Goal: Task Accomplishment & Management: Use online tool/utility

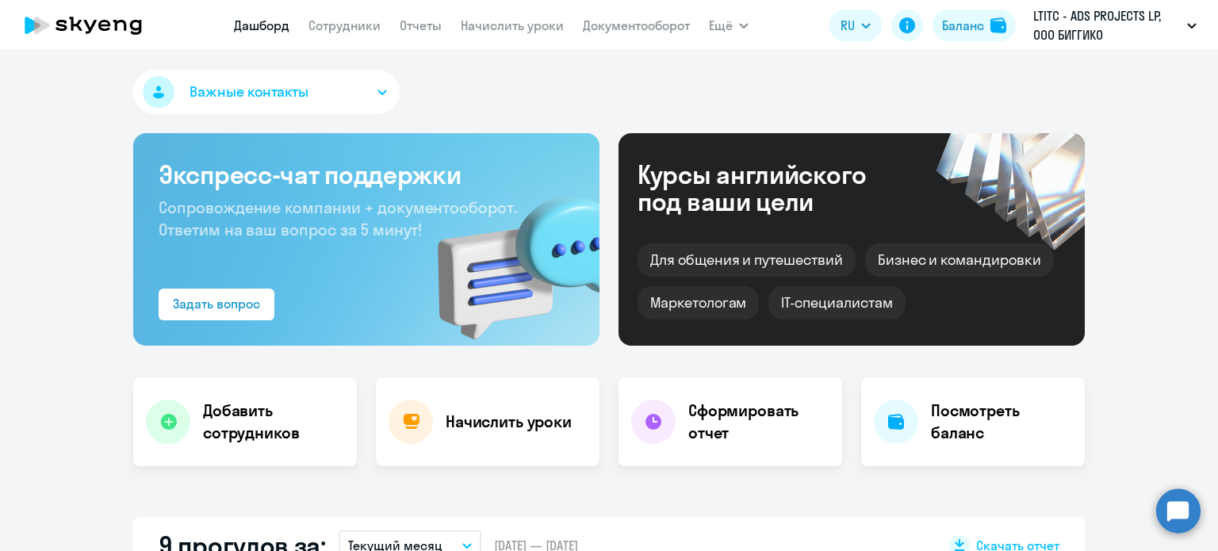
select select "30"
click at [558, 24] on link "Начислить уроки" at bounding box center [512, 25] width 103 height 16
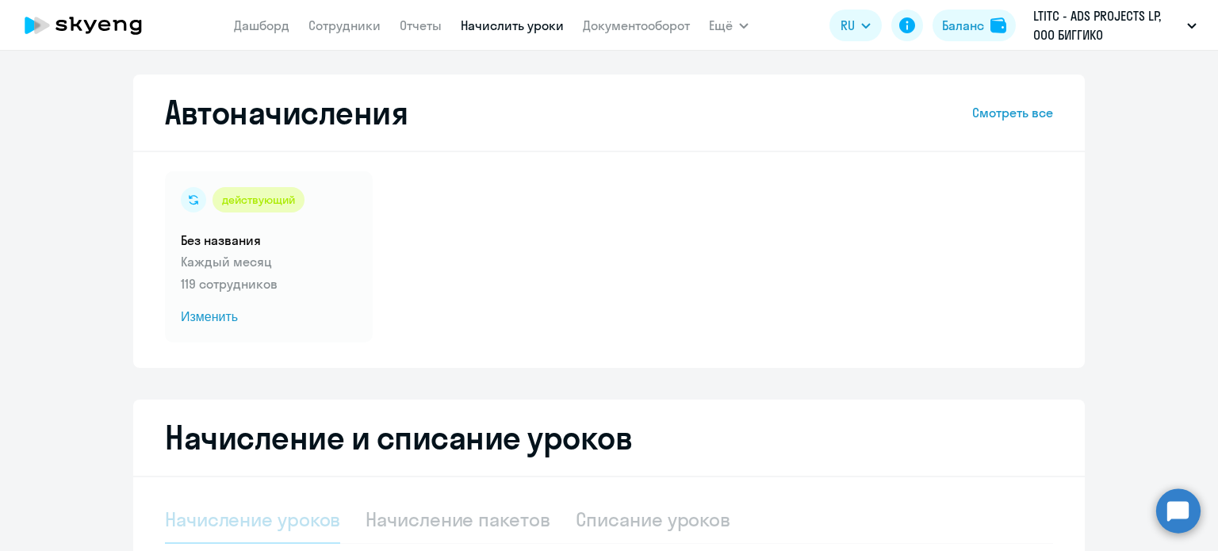
select select "10"
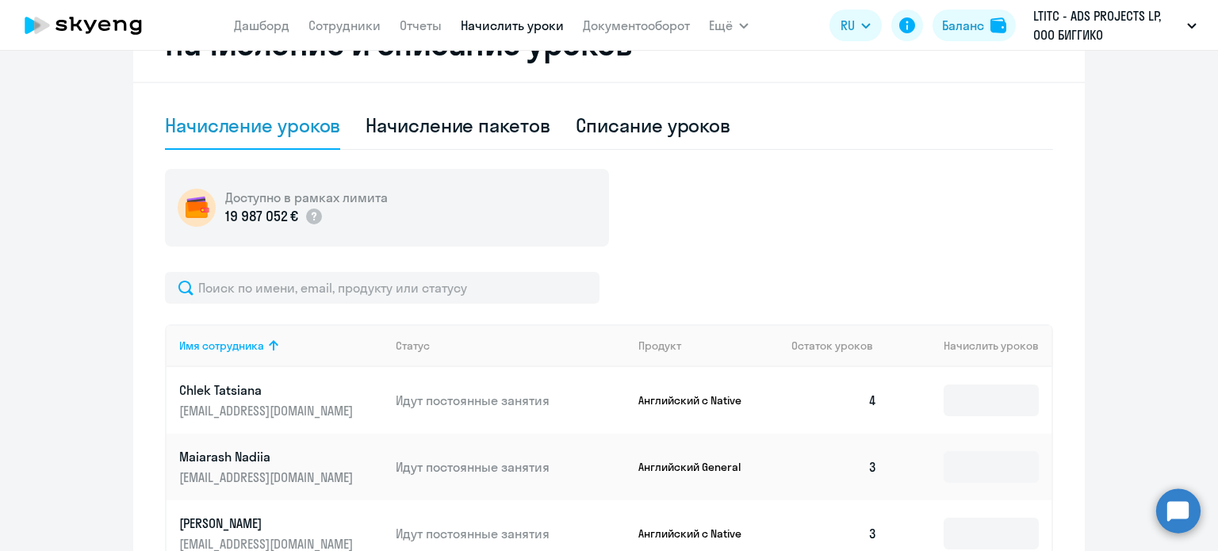
scroll to position [397, 0]
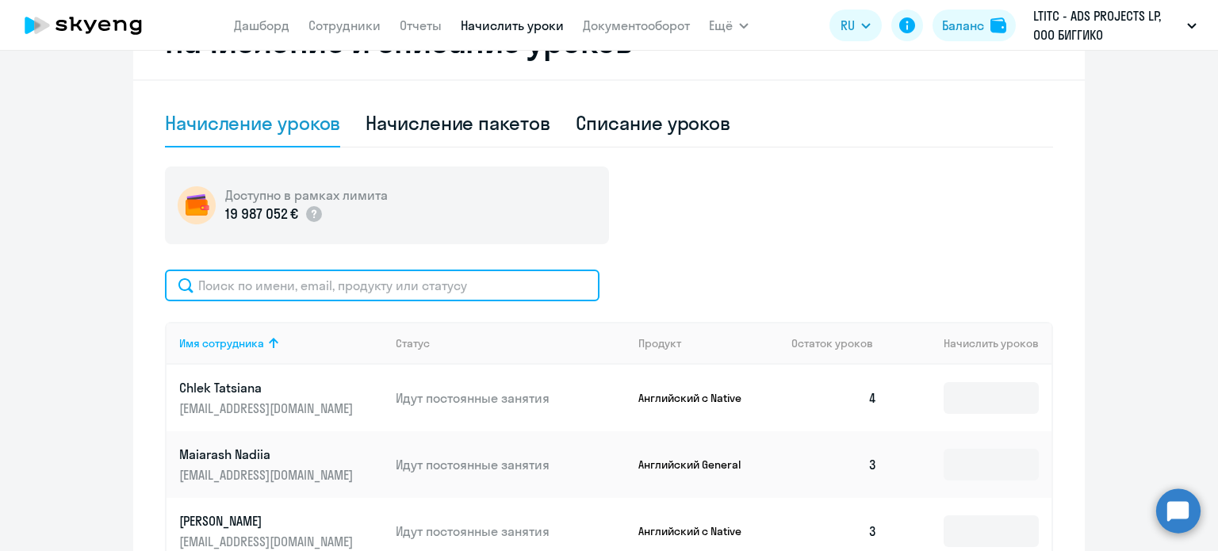
click at [305, 282] on input "text" at bounding box center [382, 286] width 435 height 32
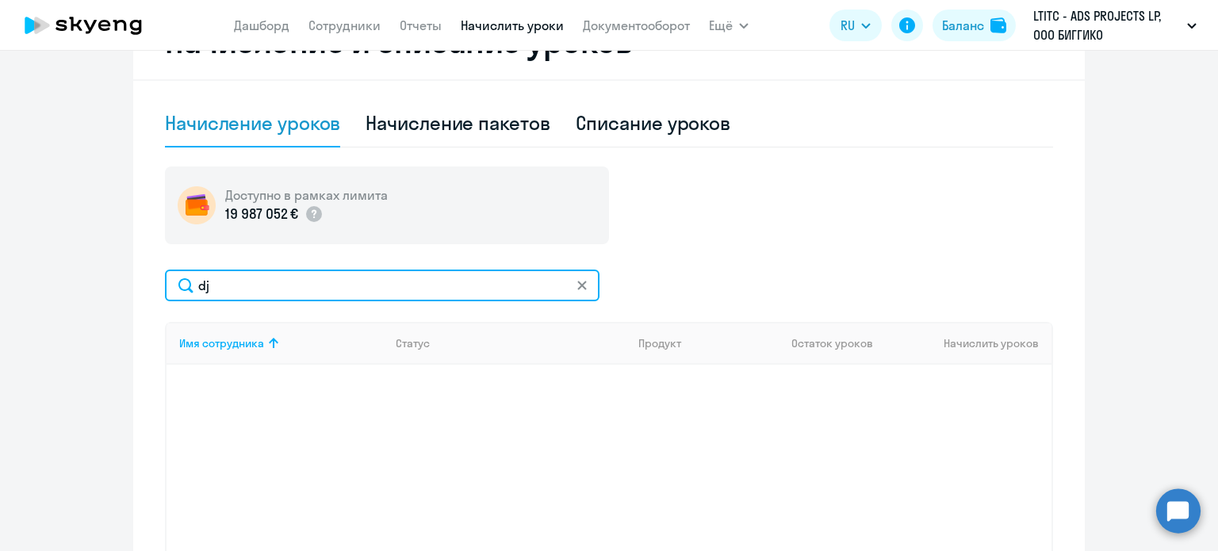
type input "d"
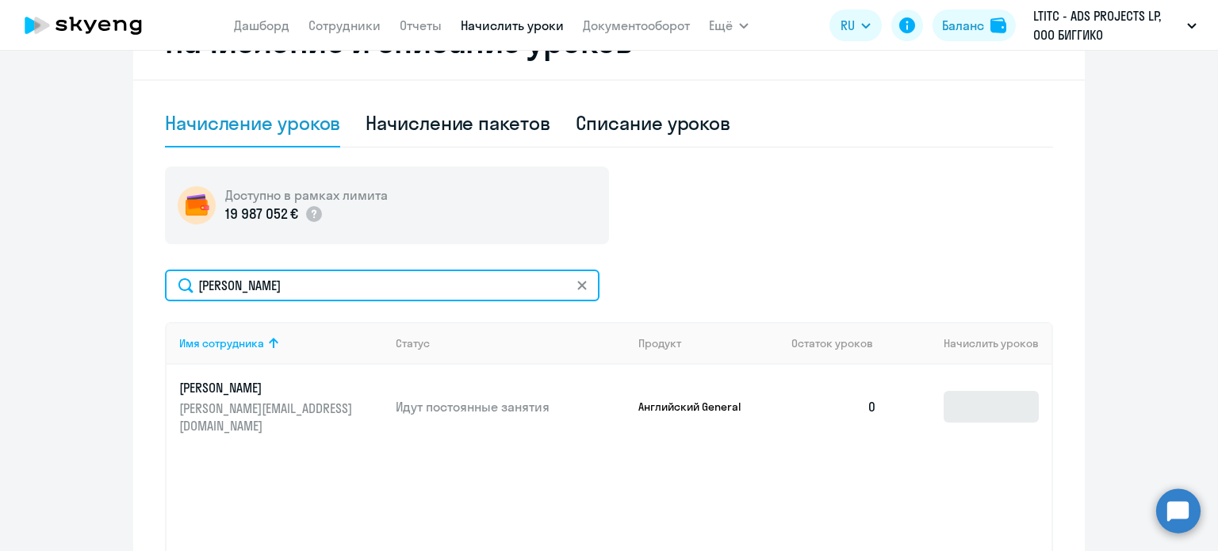
type input "[PERSON_NAME]"
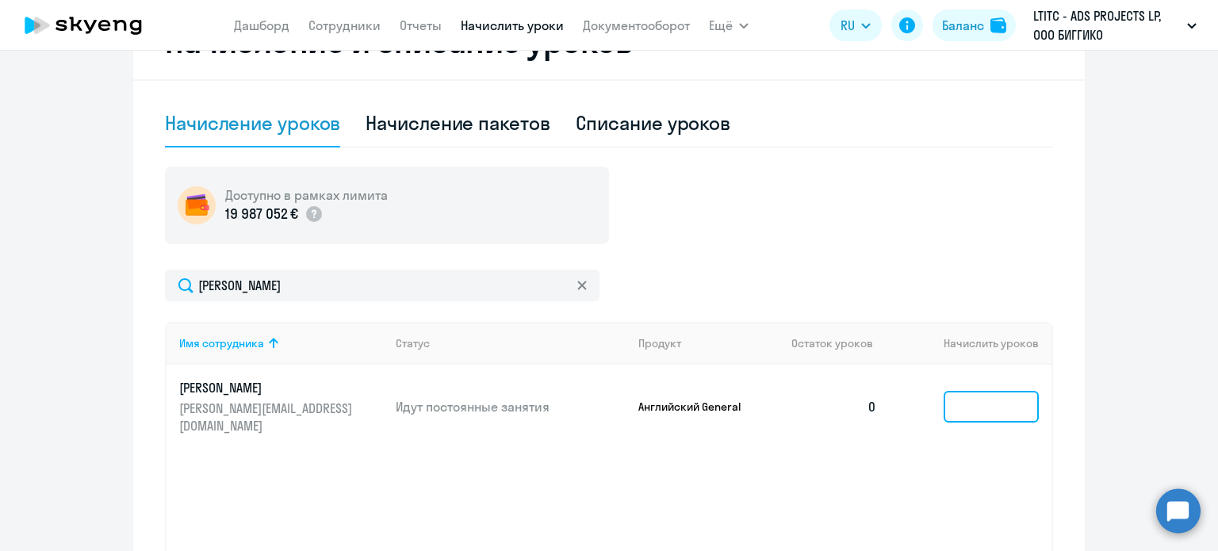
click at [976, 405] on input at bounding box center [991, 407] width 95 height 32
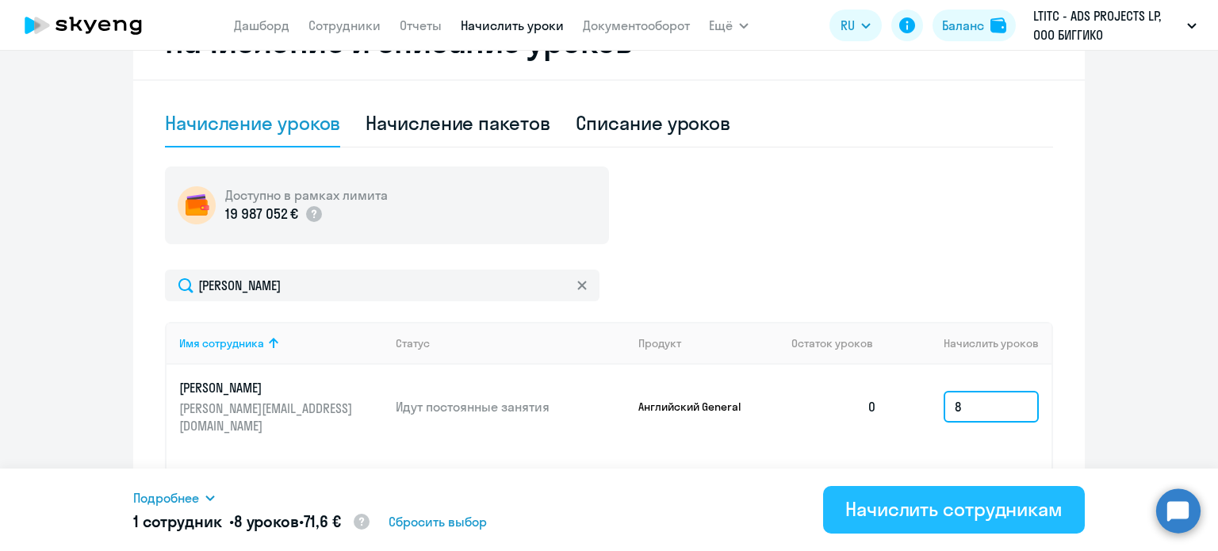
type input "8"
click at [955, 523] on button "Начислить сотрудникам" at bounding box center [954, 510] width 262 height 48
